Goal: Find specific page/section: Find specific page/section

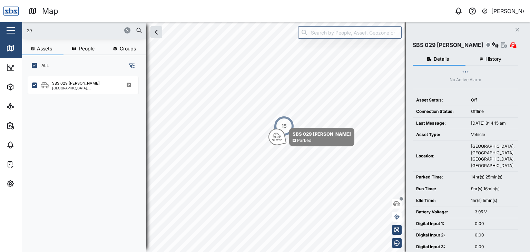
scroll to position [167, 108]
click at [33, 29] on input "29" at bounding box center [84, 30] width 116 height 10
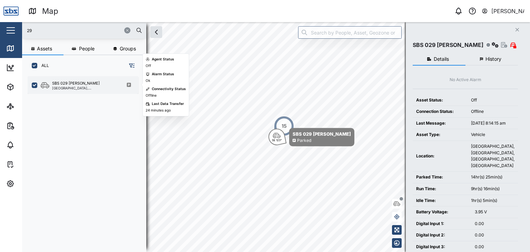
click at [62, 85] on div "SBS 029 [PERSON_NAME]" at bounding box center [76, 83] width 48 height 6
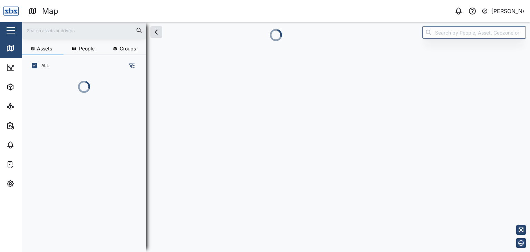
scroll to position [167, 108]
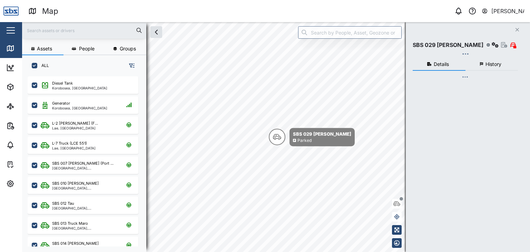
checkbox input "true"
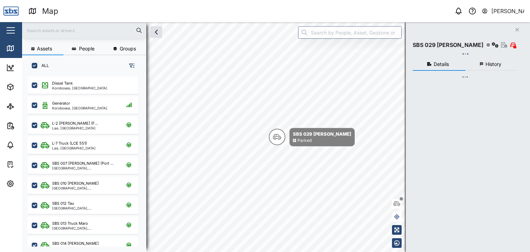
checkbox input "true"
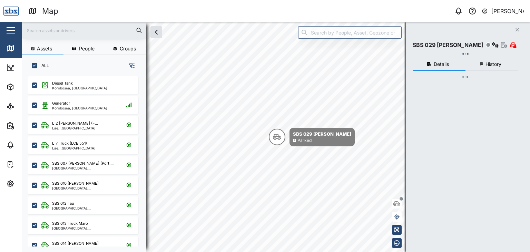
checkbox input "true"
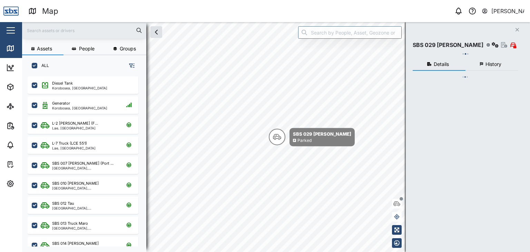
checkbox input "true"
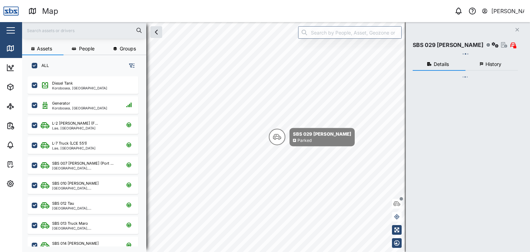
checkbox input "true"
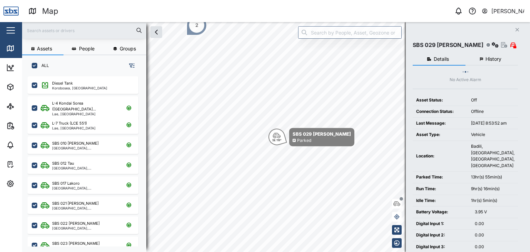
scroll to position [0, 0]
click at [38, 31] on input "text" at bounding box center [84, 30] width 116 height 10
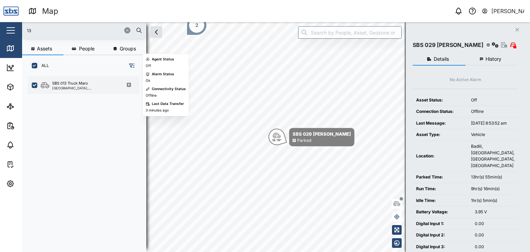
click at [82, 86] on div "[GEOGRAPHIC_DATA], [GEOGRAPHIC_DATA]" at bounding box center [85, 87] width 66 height 3
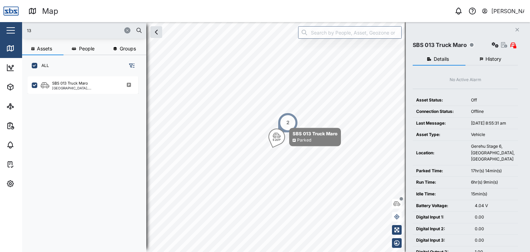
drag, startPoint x: 27, startPoint y: 28, endPoint x: 0, endPoint y: 32, distance: 27.1
click at [0, 32] on div "Map 0 Vijay Kumar Close Map Dashboard Assets ATS Camera Generator Personnel Tan…" at bounding box center [265, 126] width 530 height 252
drag, startPoint x: 39, startPoint y: 30, endPoint x: 8, endPoint y: 28, distance: 31.1
click at [8, 28] on div "Map 0 Vijay Kumar Close Map Dashboard Assets ATS Camera Generator Personnel Tan…" at bounding box center [265, 126] width 530 height 252
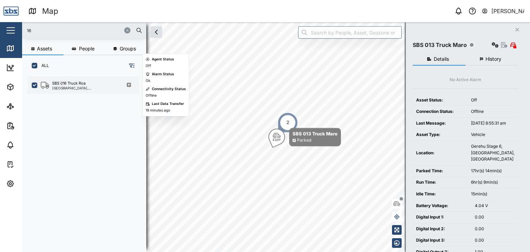
click at [72, 86] on div "[GEOGRAPHIC_DATA], [GEOGRAPHIC_DATA]" at bounding box center [85, 87] width 66 height 3
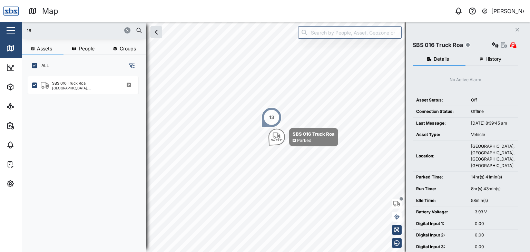
drag, startPoint x: 16, startPoint y: 30, endPoint x: 10, endPoint y: 30, distance: 6.2
click at [10, 30] on div "Map 0 Vijay Kumar Close Map Dashboard Assets ATS Camera Generator Personnel Tan…" at bounding box center [265, 126] width 530 height 252
type input "16"
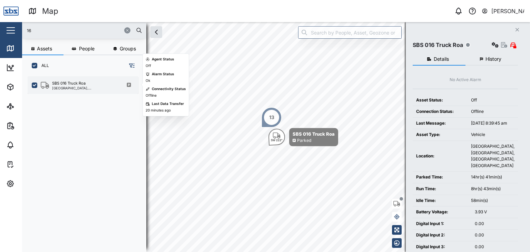
click at [82, 87] on div "[GEOGRAPHIC_DATA], [GEOGRAPHIC_DATA]" at bounding box center [85, 87] width 66 height 3
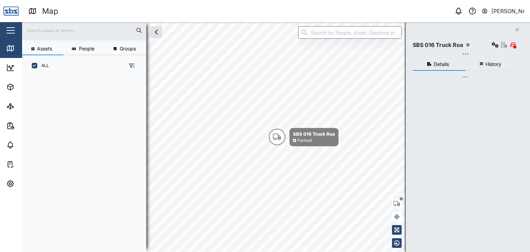
scroll to position [167, 108]
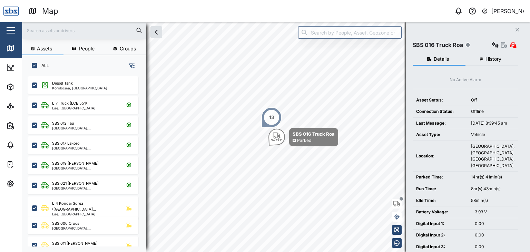
click at [36, 33] on input "text" at bounding box center [84, 30] width 116 height 10
type input "13"
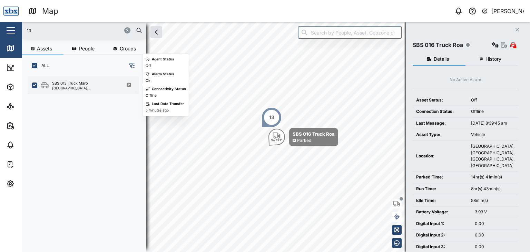
click at [70, 90] on div "SBS 013 Truck Maro Port Moresby, Southern Region" at bounding box center [83, 85] width 111 height 18
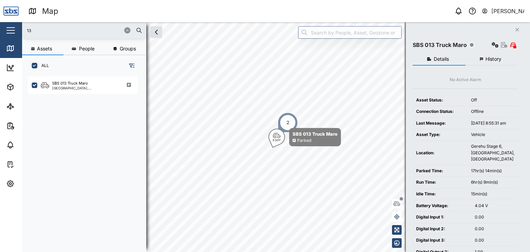
click at [293, 122] on div "2" at bounding box center [287, 122] width 21 height 21
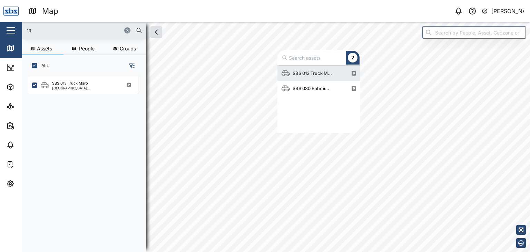
scroll to position [62, 77]
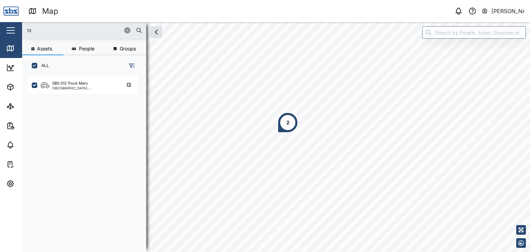
click at [286, 128] on div "2" at bounding box center [287, 122] width 21 height 21
click at [42, 33] on input "13" at bounding box center [84, 30] width 116 height 10
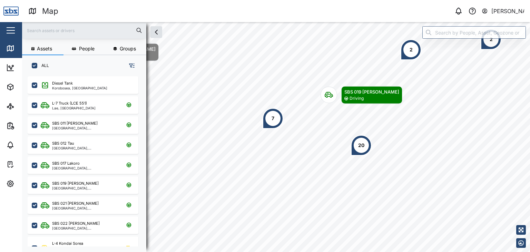
click at [45, 29] on input "text" at bounding box center [84, 30] width 116 height 10
type input "13"
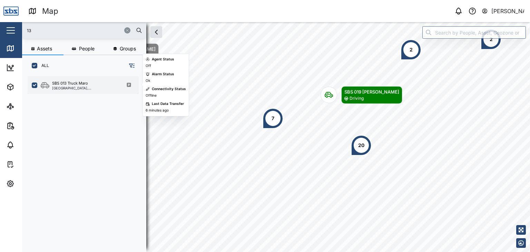
click at [81, 84] on div "SBS 013 Truck Maro" at bounding box center [70, 83] width 36 height 6
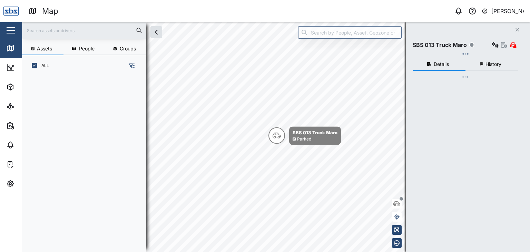
scroll to position [167, 108]
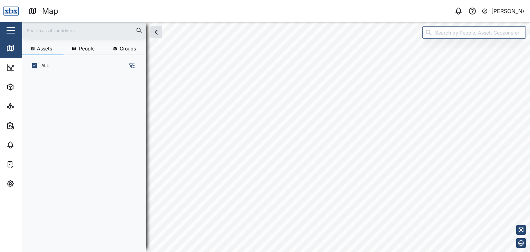
scroll to position [167, 108]
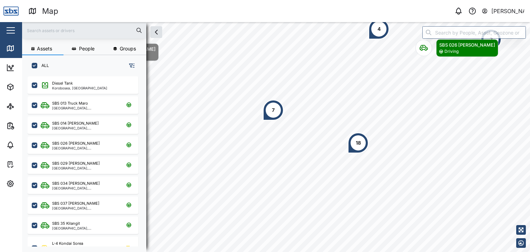
click at [46, 27] on input "text" at bounding box center [84, 30] width 116 height 10
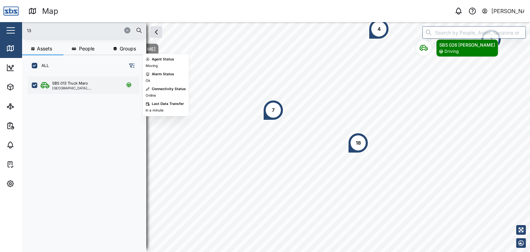
click at [70, 88] on div "[GEOGRAPHIC_DATA], [GEOGRAPHIC_DATA]" at bounding box center [85, 87] width 66 height 3
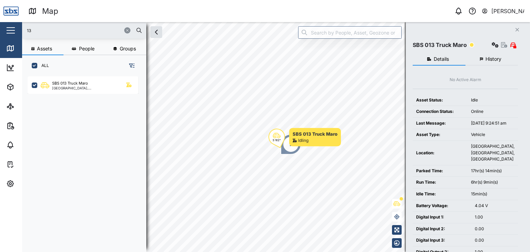
drag, startPoint x: 39, startPoint y: 33, endPoint x: 1, endPoint y: 28, distance: 37.5
click at [1, 28] on div "Map 0 Vijay Kumar Close Map Dashboard Assets ATS Camera Generator Personnel Tan…" at bounding box center [265, 126] width 530 height 252
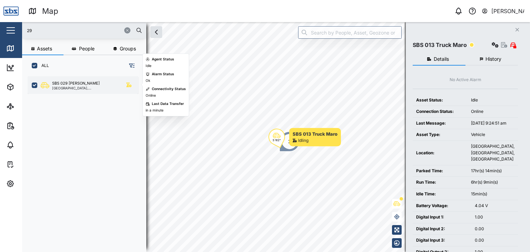
click at [72, 84] on div "SBS 029 [PERSON_NAME]" at bounding box center [76, 83] width 48 height 6
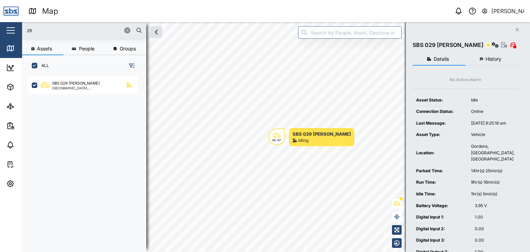
drag, startPoint x: 41, startPoint y: 28, endPoint x: 12, endPoint y: 27, distance: 29.0
click at [12, 27] on div "Map 0 Vijay Kumar Close Map Dashboard Assets ATS Camera Generator Personnel Tan…" at bounding box center [265, 126] width 530 height 252
type input "3"
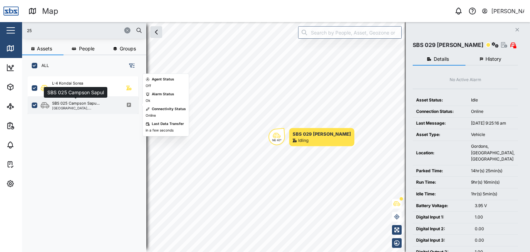
click at [69, 105] on div "SBS 025 Campson Sapu..." at bounding box center [76, 103] width 48 height 6
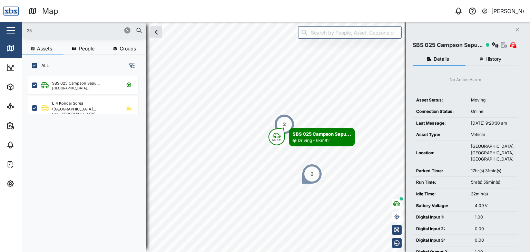
drag, startPoint x: 35, startPoint y: 29, endPoint x: 14, endPoint y: 24, distance: 21.7
click at [14, 24] on div "Map 0 Vijay Kumar Close Map Dashboard Assets ATS Camera Generator Personnel Tan…" at bounding box center [265, 126] width 530 height 252
type input "13"
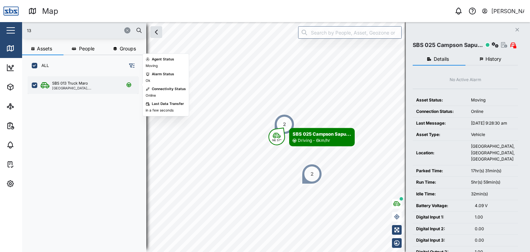
click at [78, 82] on div "SBS 013 Truck Maro" at bounding box center [70, 83] width 36 height 6
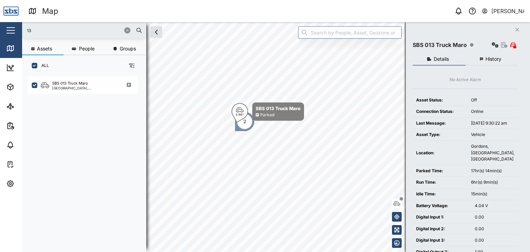
click at [244, 127] on div "2" at bounding box center [244, 121] width 21 height 21
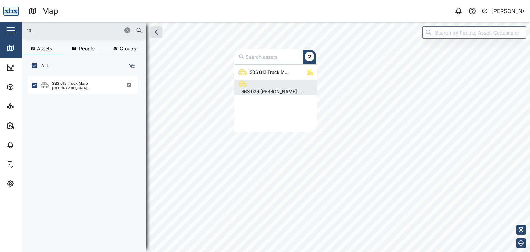
scroll to position [62, 77]
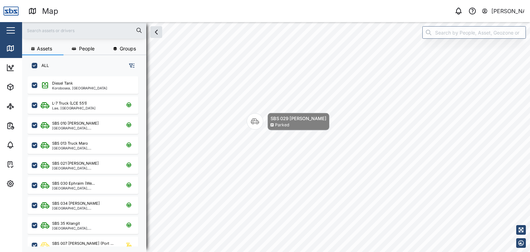
click at [46, 32] on input "text" at bounding box center [84, 30] width 116 height 10
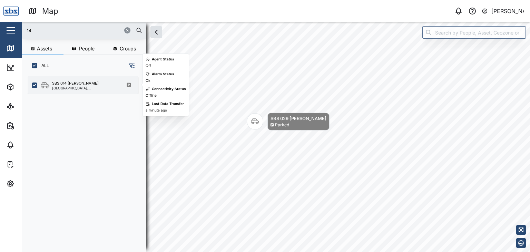
click at [91, 87] on div "[GEOGRAPHIC_DATA], [GEOGRAPHIC_DATA]" at bounding box center [85, 87] width 66 height 3
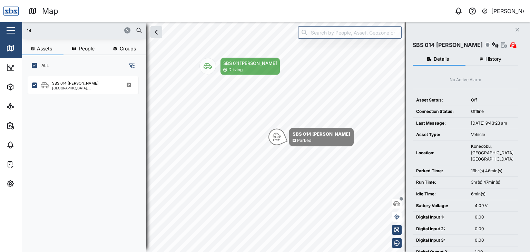
drag, startPoint x: 40, startPoint y: 30, endPoint x: 7, endPoint y: 29, distance: 32.8
click at [7, 29] on div "Map 0 [PERSON_NAME] Close Map Dashboard Assets ATS Camera Generator Personnel T…" at bounding box center [265, 126] width 530 height 252
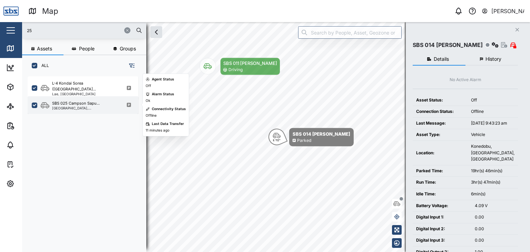
click at [86, 109] on div "[GEOGRAPHIC_DATA], [GEOGRAPHIC_DATA]" at bounding box center [85, 107] width 66 height 3
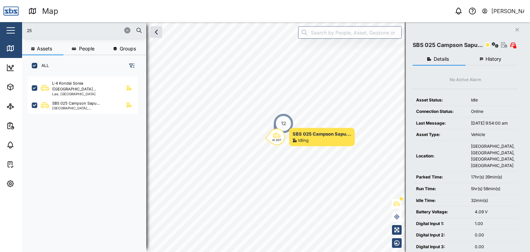
drag, startPoint x: 40, startPoint y: 32, endPoint x: 13, endPoint y: 29, distance: 27.0
click at [13, 29] on div "Map 0 [PERSON_NAME] Close Map Dashboard Assets ATS Camera Generator Personnel T…" at bounding box center [265, 126] width 530 height 252
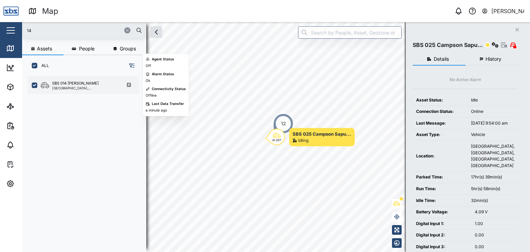
click at [66, 85] on div "SBS 014 [PERSON_NAME]" at bounding box center [75, 83] width 47 height 6
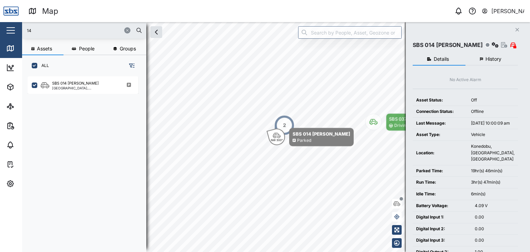
drag, startPoint x: 34, startPoint y: 29, endPoint x: 17, endPoint y: 30, distance: 17.6
click at [17, 30] on div "Map 0 [PERSON_NAME] Close Map Dashboard Assets ATS Camera Generator Personnel T…" at bounding box center [265, 126] width 530 height 252
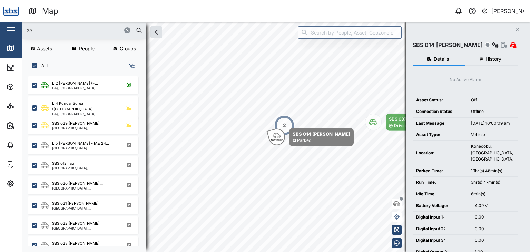
type input "29"
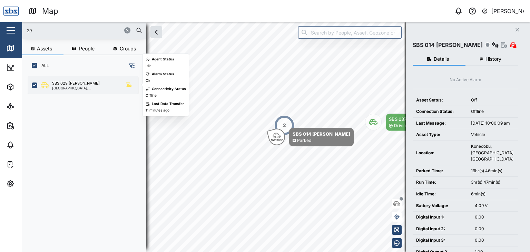
click at [79, 89] on div "[GEOGRAPHIC_DATA], [GEOGRAPHIC_DATA]" at bounding box center [85, 87] width 66 height 3
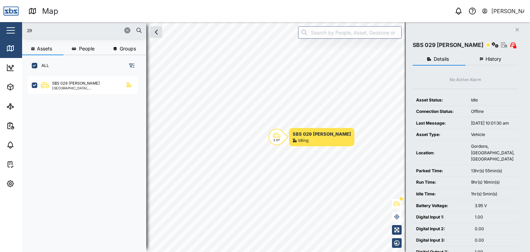
drag, startPoint x: 35, startPoint y: 33, endPoint x: 22, endPoint y: 33, distance: 13.1
click at [22, 33] on div "29" at bounding box center [84, 30] width 124 height 17
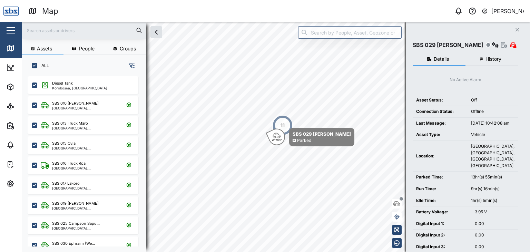
click at [39, 33] on input "text" at bounding box center [84, 30] width 116 height 10
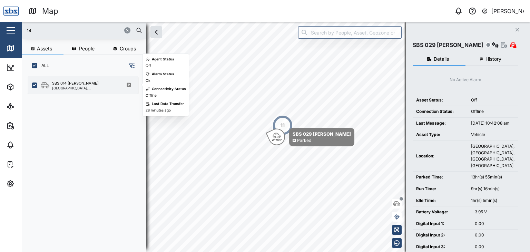
click at [94, 89] on div "[GEOGRAPHIC_DATA], [GEOGRAPHIC_DATA]" at bounding box center [85, 87] width 66 height 3
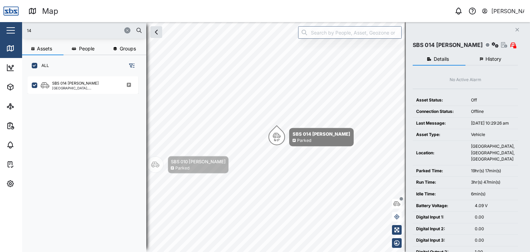
drag, startPoint x: 40, startPoint y: 24, endPoint x: 1, endPoint y: 22, distance: 39.3
click at [1, 22] on div "Map 0 [PERSON_NAME] Close Map Dashboard Assets ATS Camera Generator Personnel T…" at bounding box center [265, 126] width 530 height 252
drag, startPoint x: 56, startPoint y: 28, endPoint x: 5, endPoint y: 30, distance: 51.1
click at [5, 30] on div "Map 0 [PERSON_NAME] Close Map Dashboard Assets ATS Camera Generator Personnel T…" at bounding box center [265, 126] width 530 height 252
type input "29"
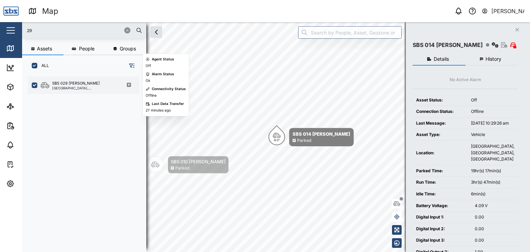
click at [60, 89] on div "[GEOGRAPHIC_DATA], [GEOGRAPHIC_DATA]" at bounding box center [85, 87] width 66 height 3
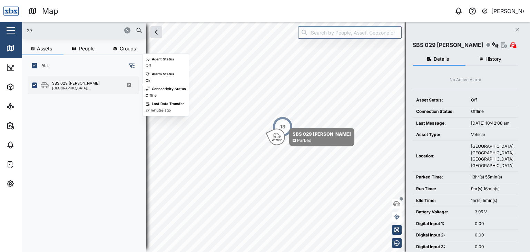
click at [59, 84] on div "SBS 029 [PERSON_NAME]" at bounding box center [76, 83] width 48 height 6
